Goal: Find specific page/section: Find specific page/section

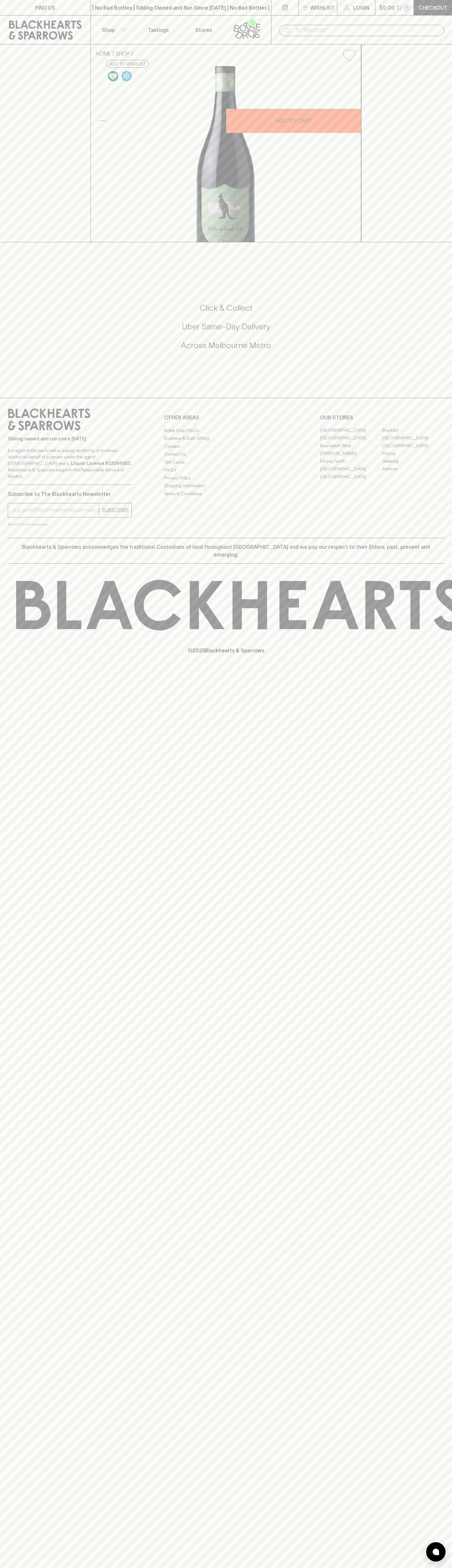
click at [16, 31] on icon at bounding box center [45, 30] width 81 height 19
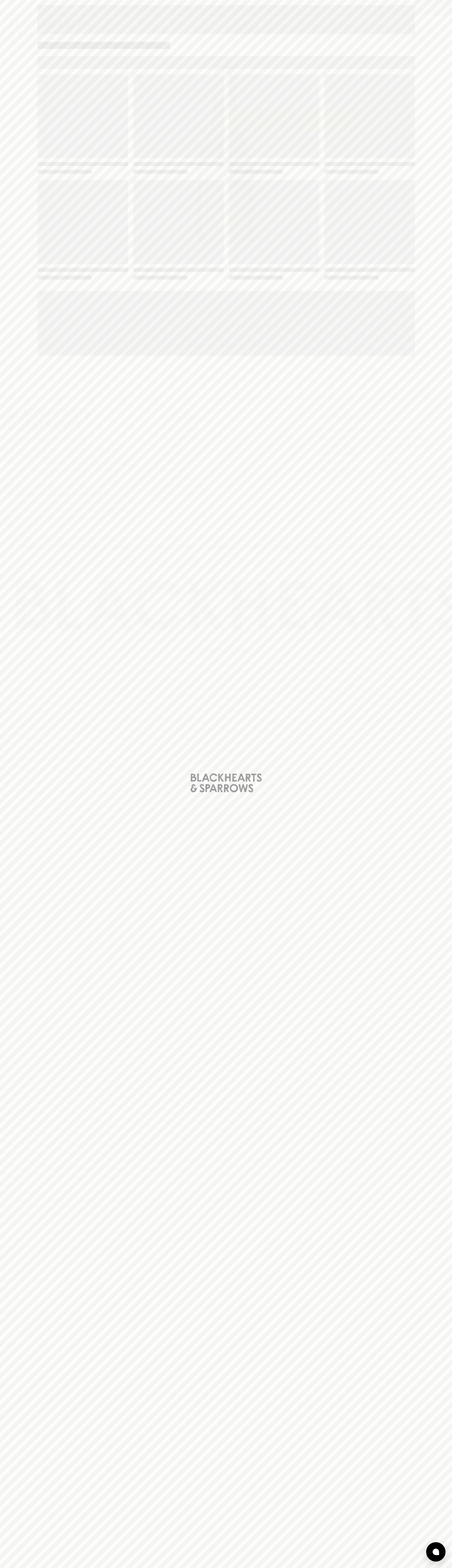
click at [322, 1567] on html "FIND US | No Bad Bottles | Sibling Owned and Run Since [DATE] | No Bad Bottles …" at bounding box center [226, 784] width 452 height 1568
click at [12, 446] on div "Loading" at bounding box center [226, 784] width 452 height 1568
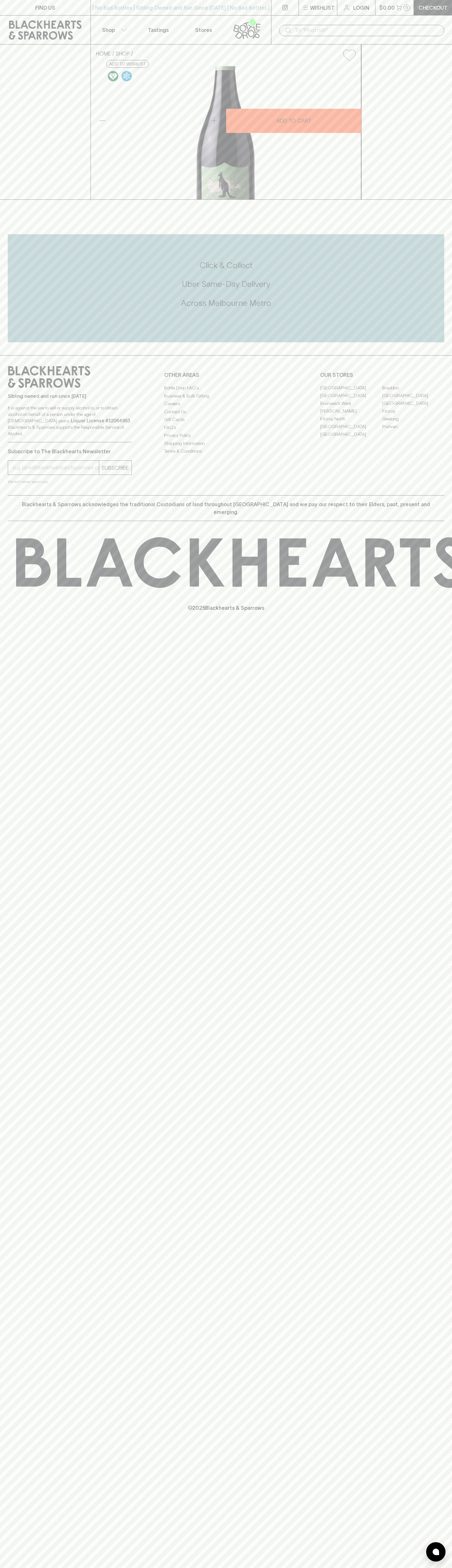
click at [413, 391] on link "Braddon" at bounding box center [413, 388] width 62 height 8
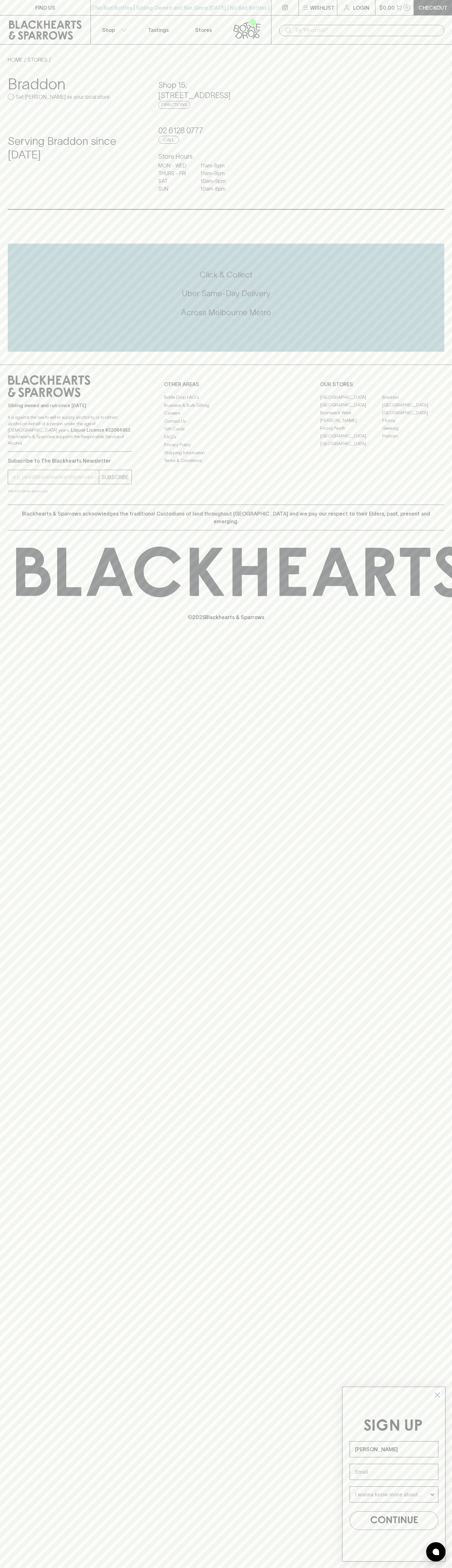
type input "John Smith"
